Goal: Task Accomplishment & Management: Manage account settings

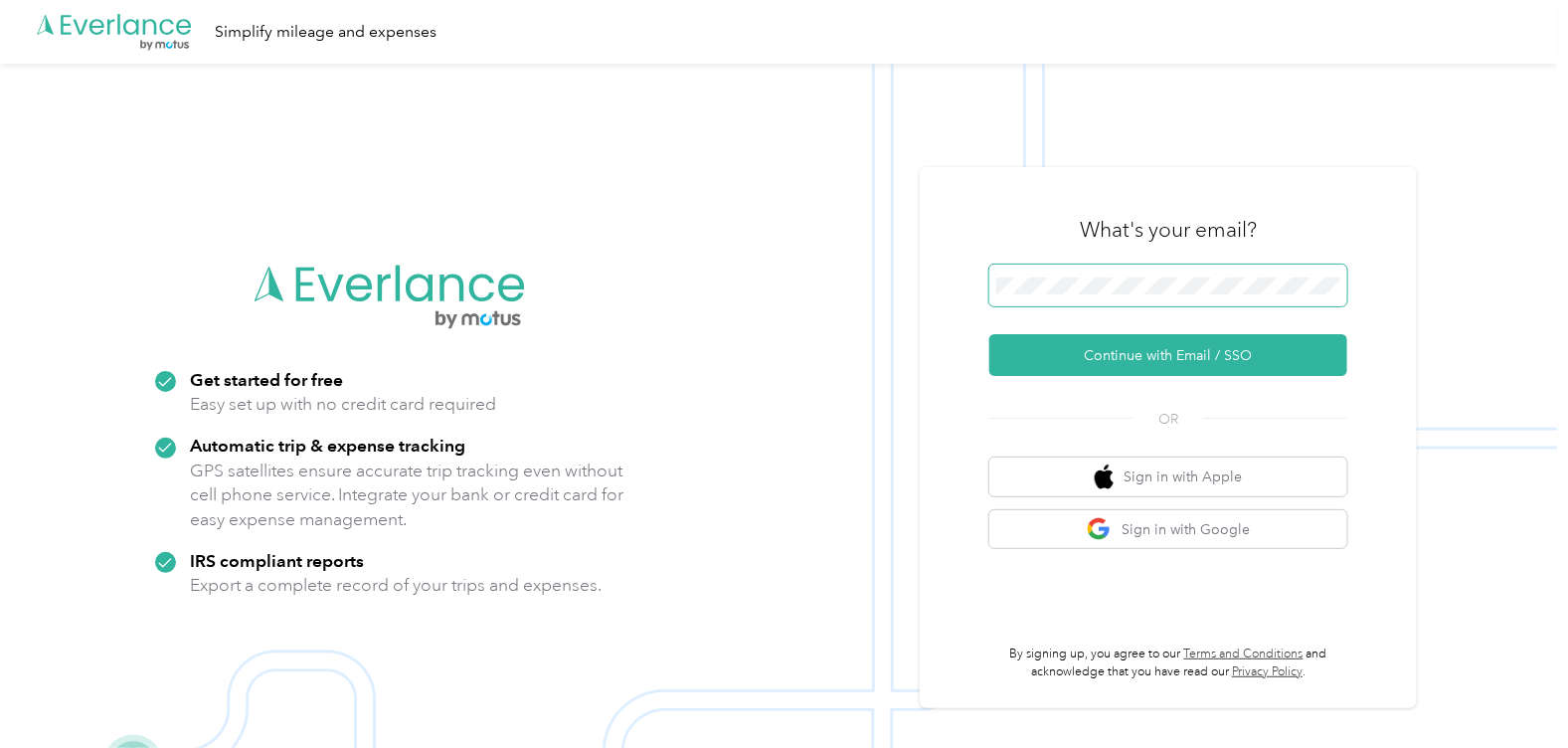
click at [1087, 295] on span at bounding box center [1168, 286] width 358 height 42
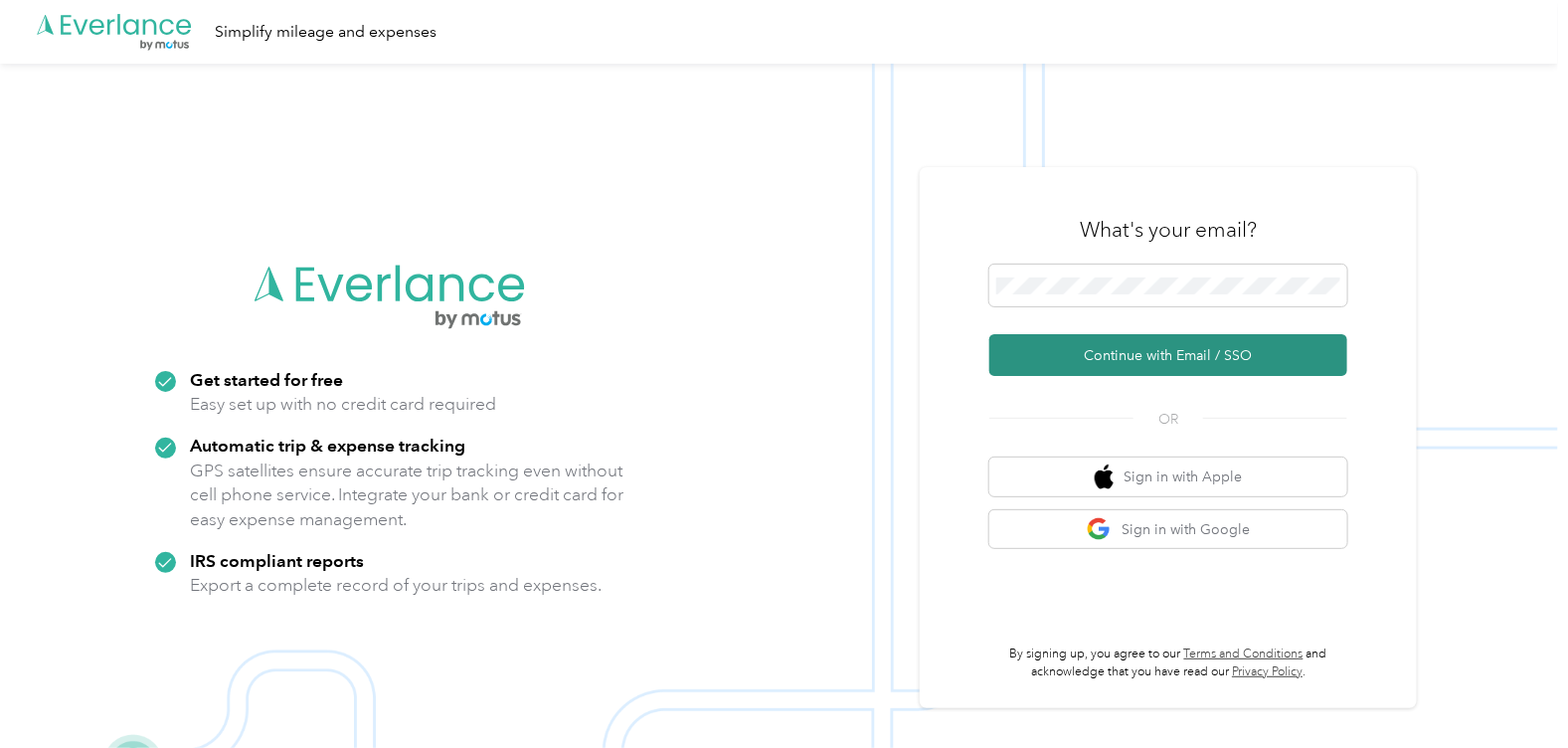
click at [1106, 361] on button "Continue with Email / SSO" at bounding box center [1168, 356] width 358 height 42
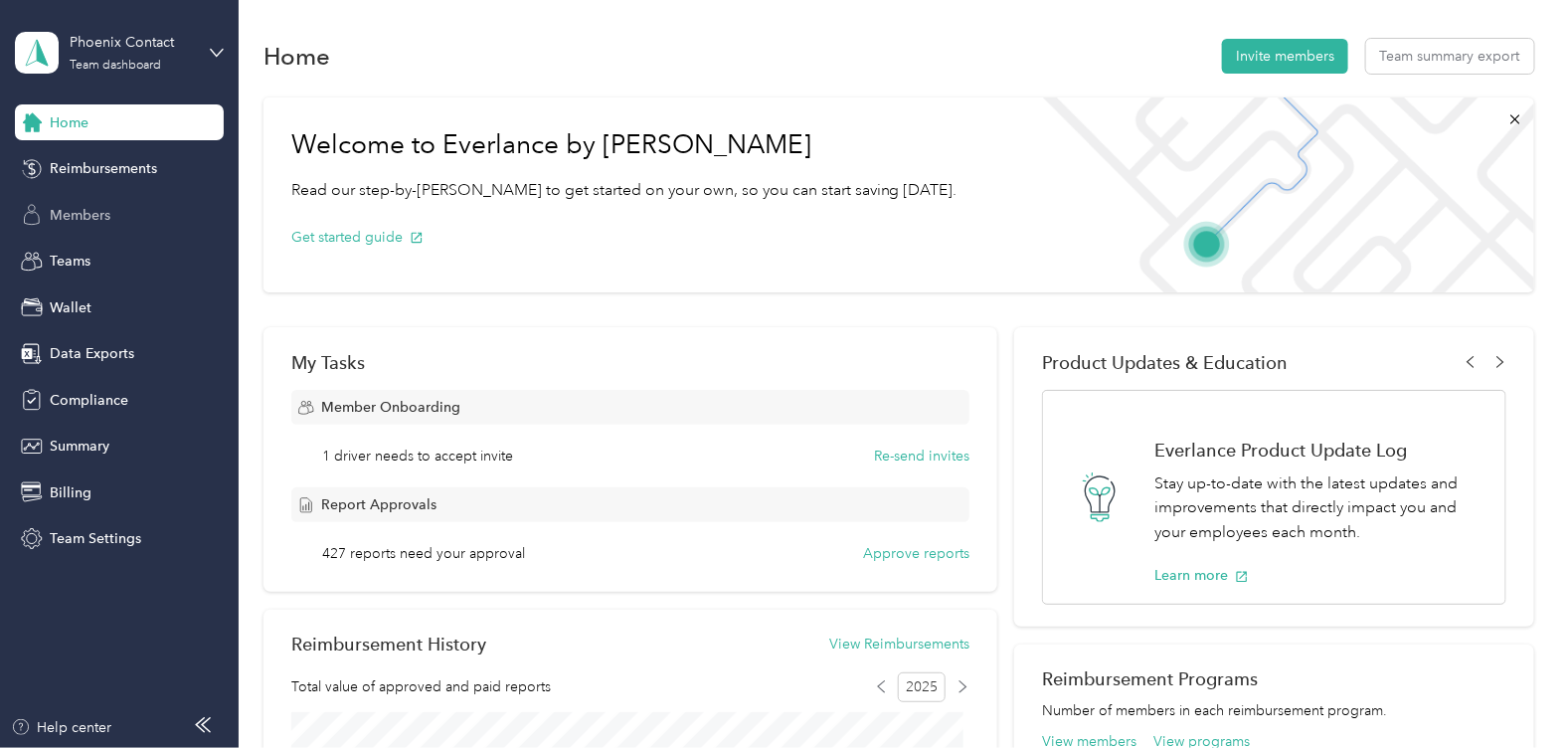
click at [131, 213] on div "Members" at bounding box center [119, 215] width 209 height 36
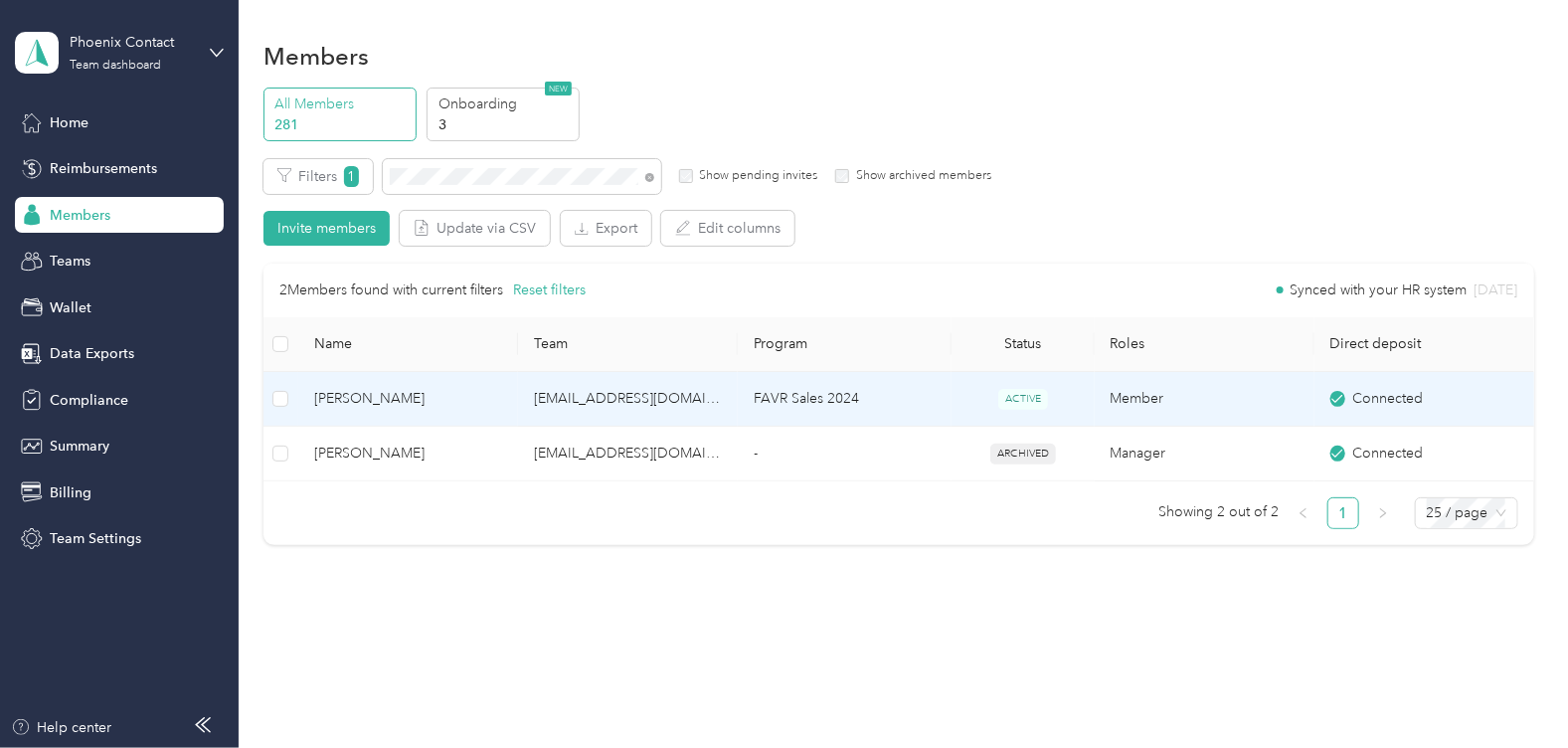
click at [476, 394] on span "Shawn E Gillespie" at bounding box center [408, 398] width 188 height 22
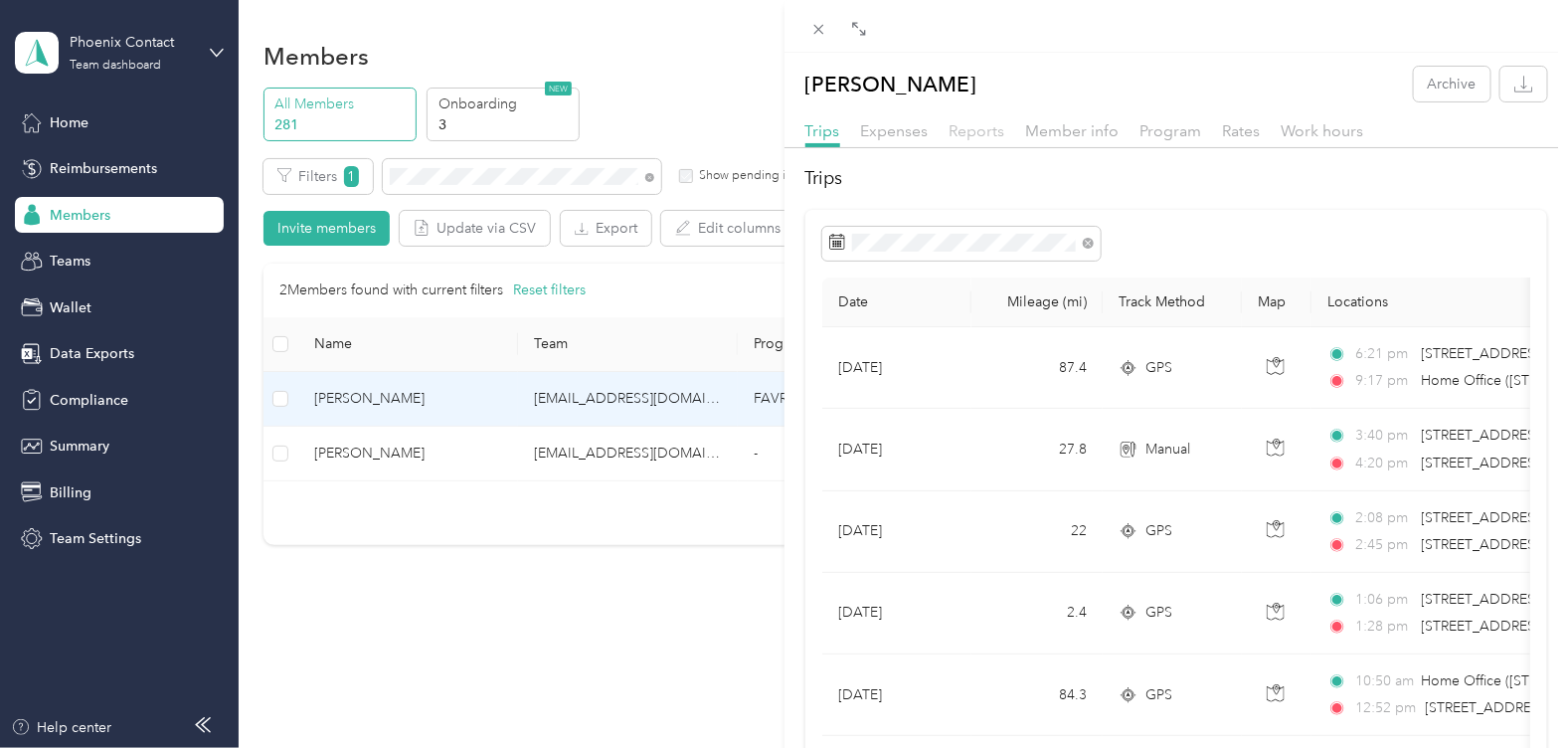
click at [987, 134] on span "Reports" at bounding box center [977, 131] width 56 height 19
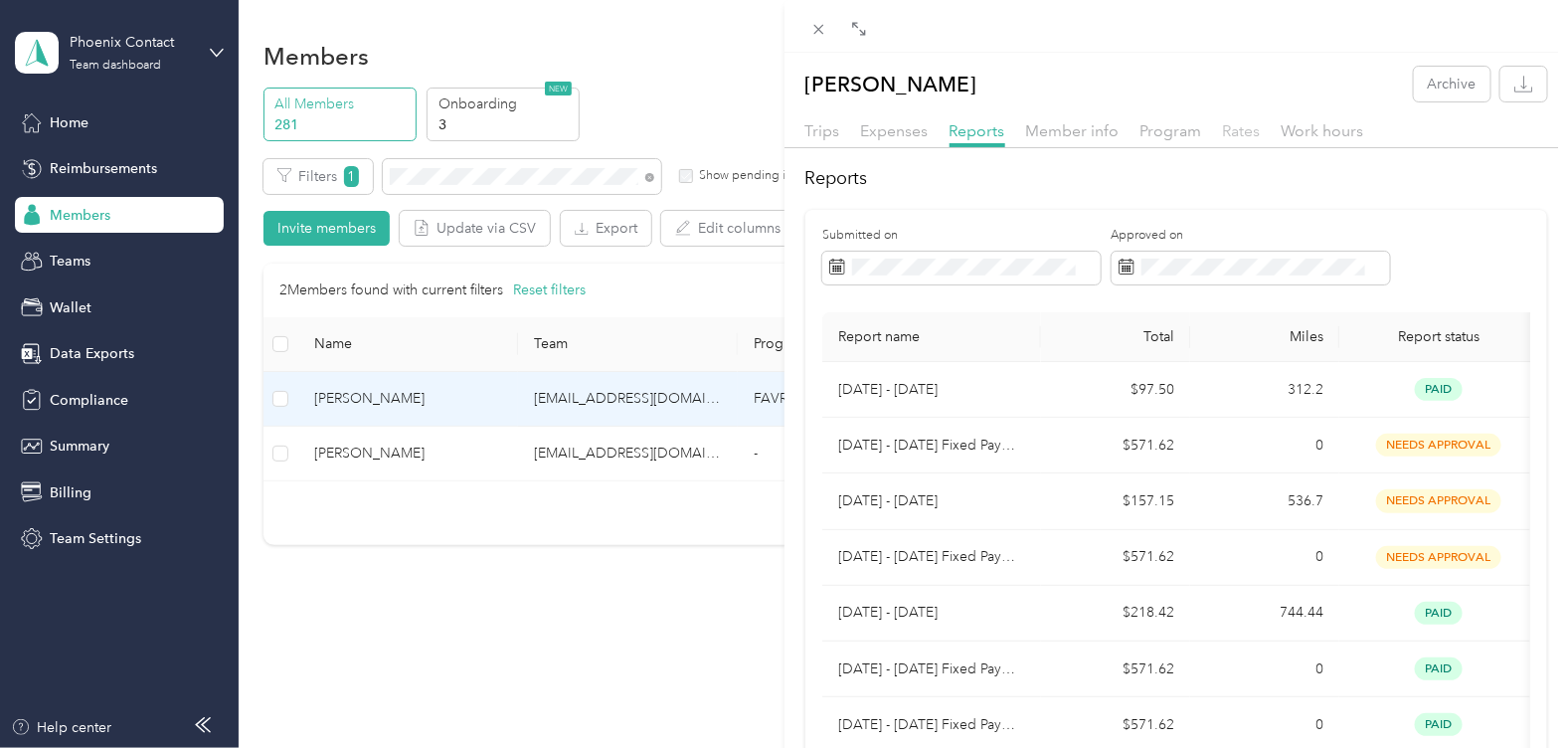
click at [1246, 130] on span "Rates" at bounding box center [1242, 131] width 38 height 19
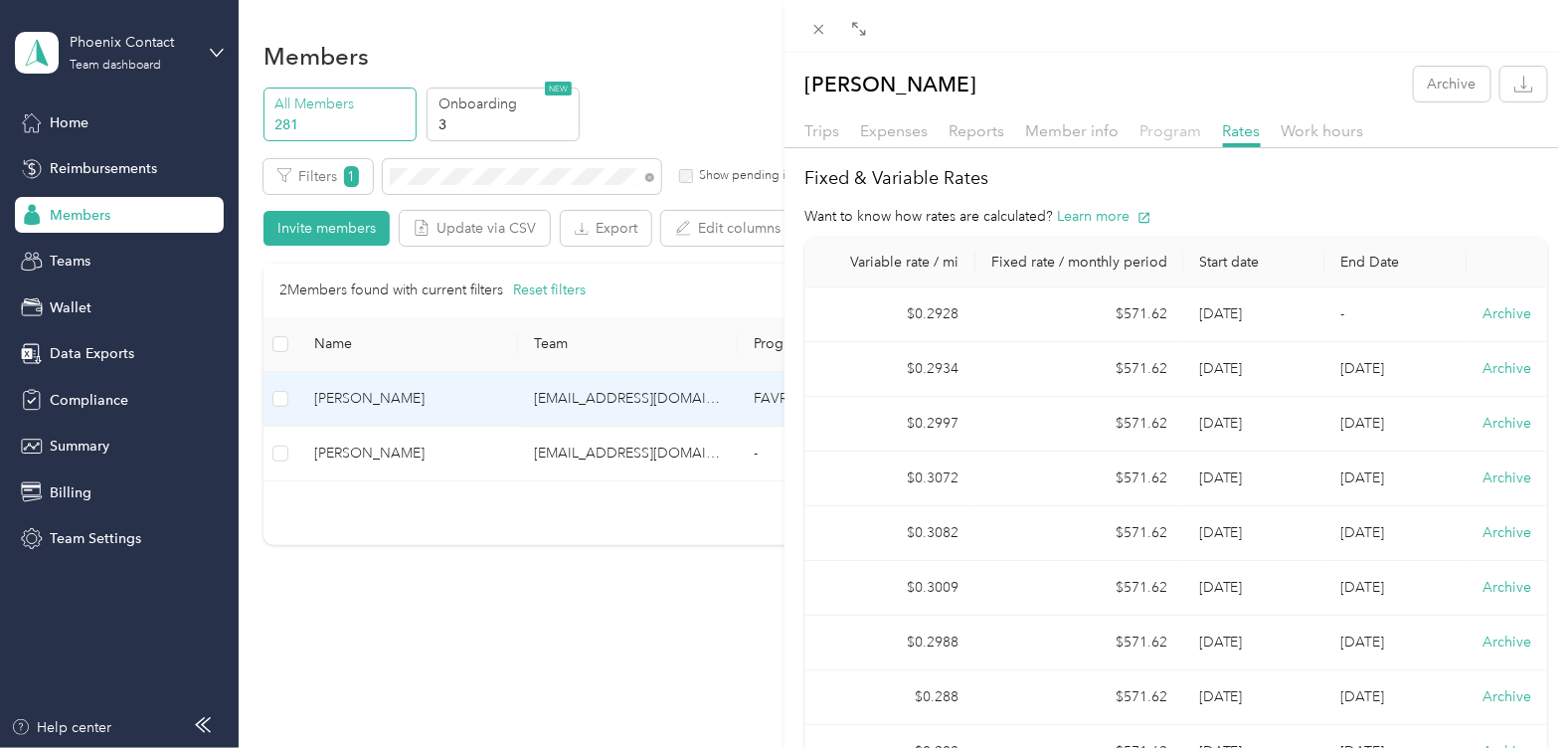
click at [1162, 135] on span "Program" at bounding box center [1171, 131] width 62 height 19
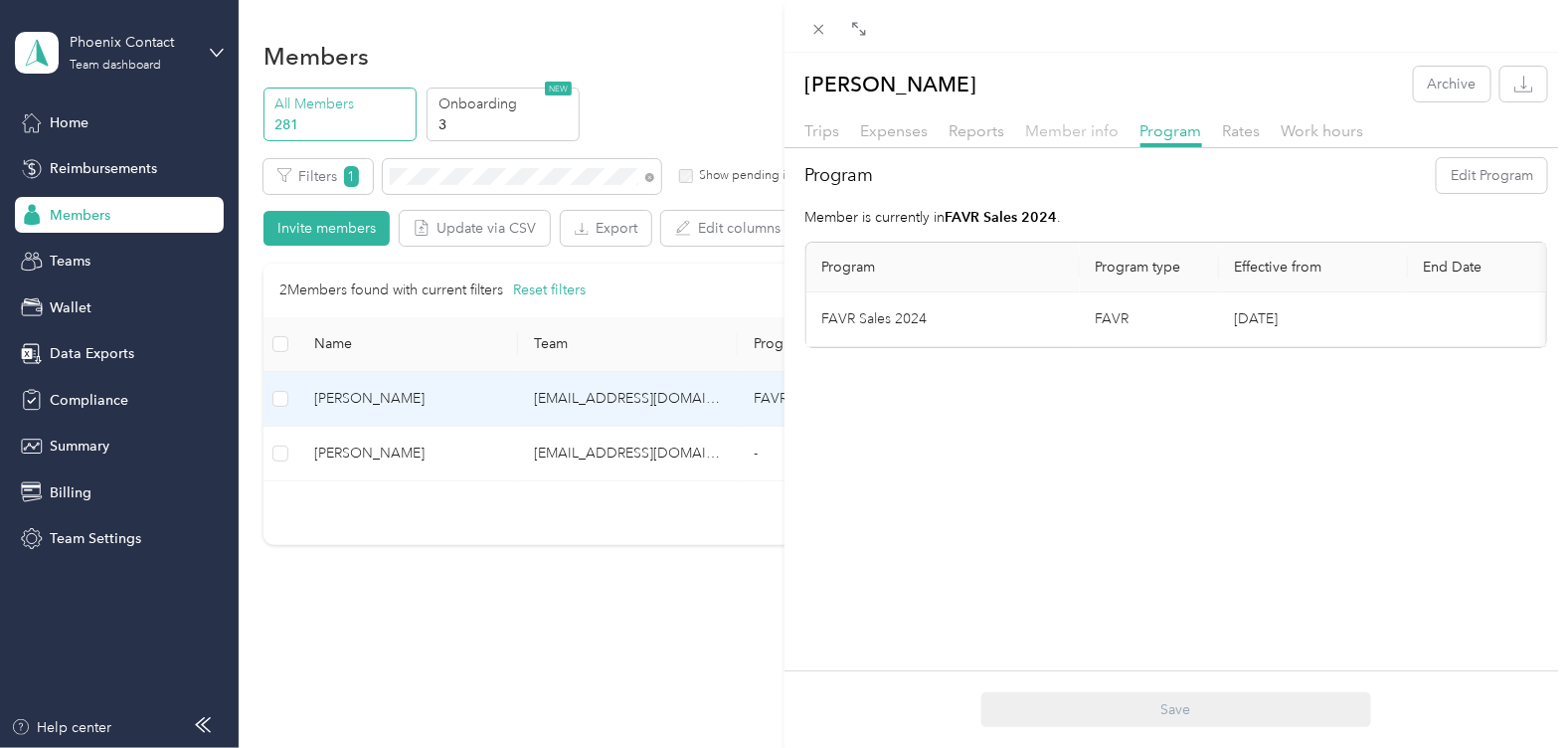
click at [1059, 136] on span "Member info" at bounding box center [1073, 131] width 94 height 19
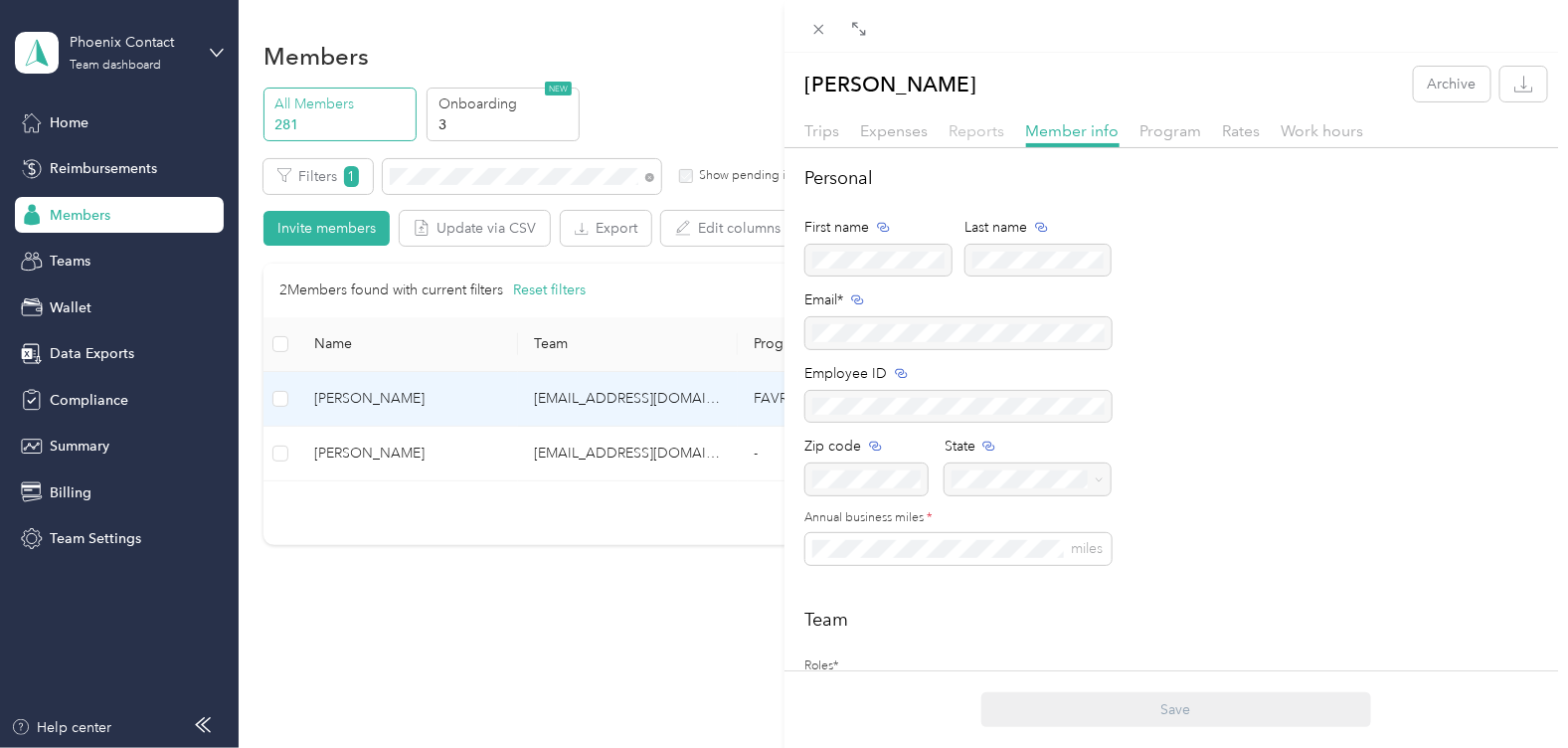
click at [993, 131] on span "Reports" at bounding box center [977, 131] width 56 height 19
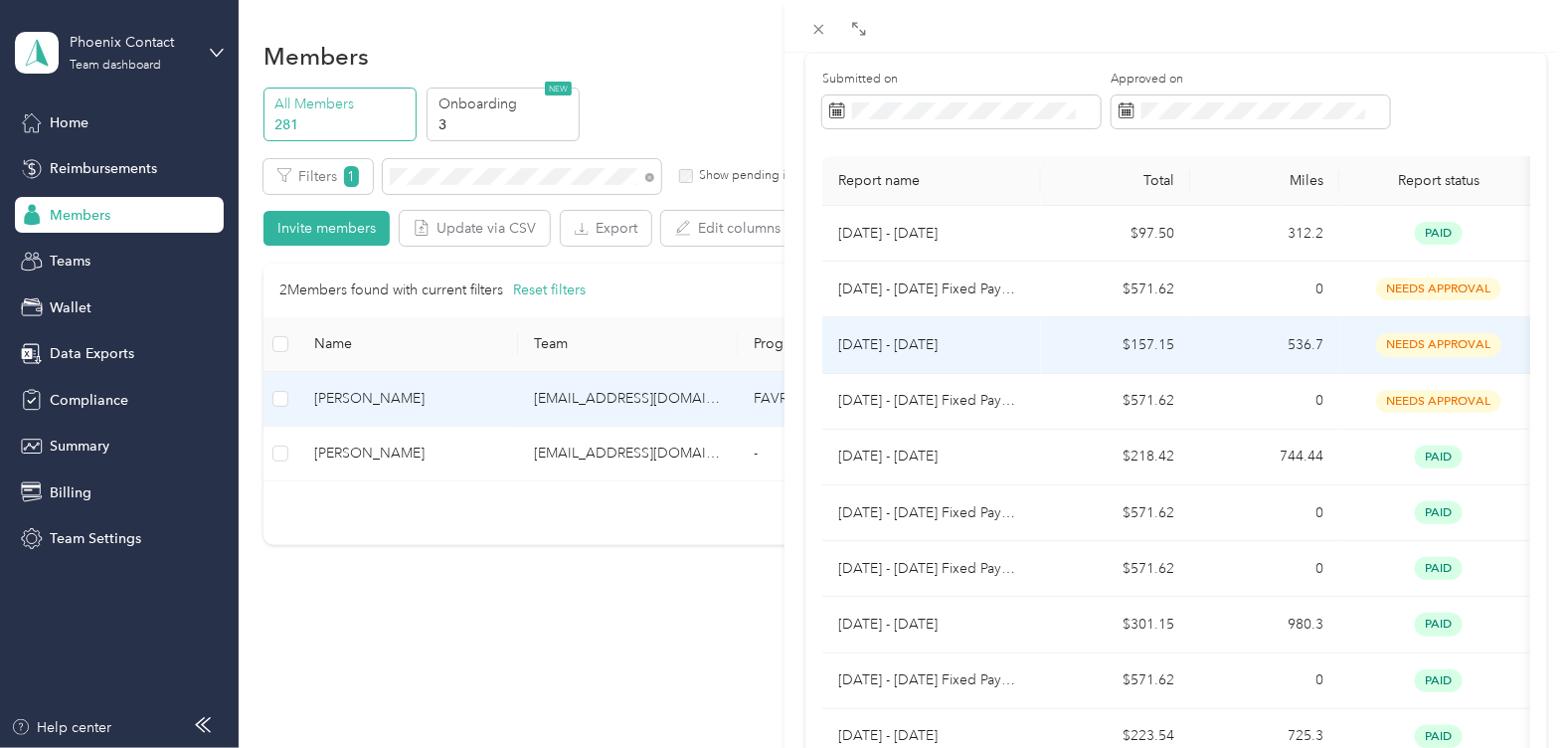
scroll to position [446, 0]
